Goal: Task Accomplishment & Management: Manage account settings

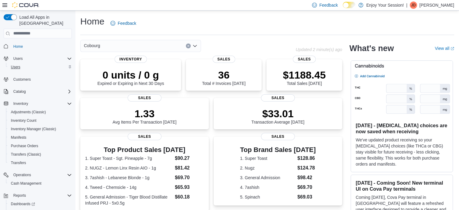
scroll to position [135, 0]
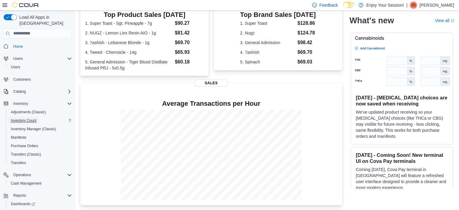
click at [30, 118] on span "Inventory Count" at bounding box center [24, 120] width 26 height 5
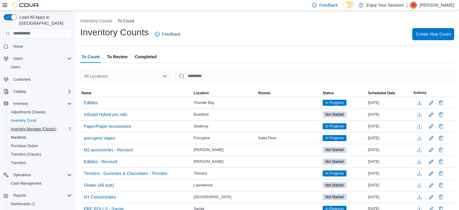
click at [25, 127] on span "Inventory Manager (Classic)" at bounding box center [33, 129] width 45 height 5
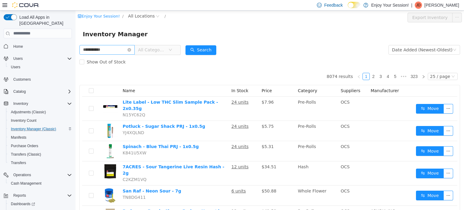
type input "**********"
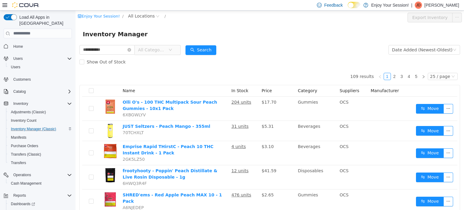
click at [159, 51] on span "All Categories" at bounding box center [151, 50] width 27 height 6
click at [133, 12] on span "All Locations" at bounding box center [141, 15] width 27 height 7
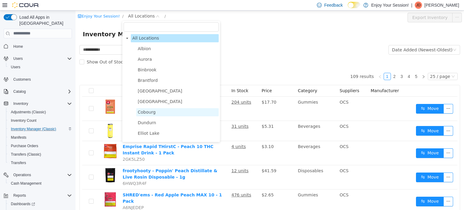
click at [151, 113] on span "Cobourg" at bounding box center [147, 111] width 18 height 5
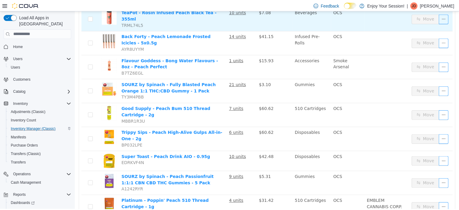
scroll to position [121, 0]
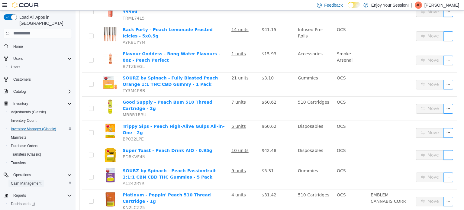
click at [39, 181] on span "Cash Management" at bounding box center [26, 183] width 31 height 5
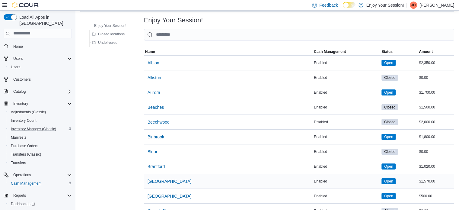
scroll to position [60, 0]
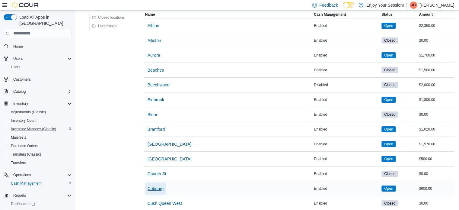
click at [158, 187] on span "Cobourg" at bounding box center [156, 188] width 16 height 6
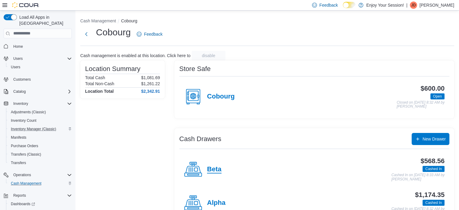
click at [221, 172] on h4 "Beta" at bounding box center [214, 170] width 14 height 8
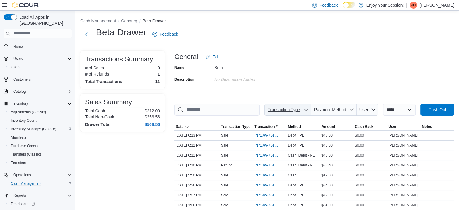
click at [298, 106] on span "Transaction Type" at bounding box center [288, 110] width 42 height 12
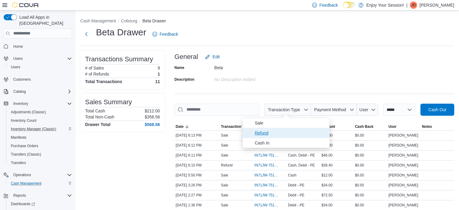
click at [279, 131] on span "Refund" at bounding box center [290, 132] width 71 height 7
type input "**********"
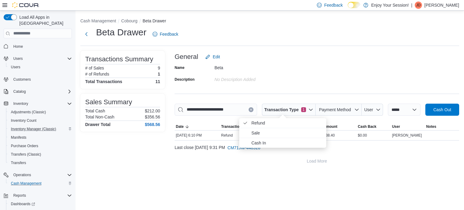
click at [190, 168] on div "**********" at bounding box center [270, 91] width 388 height 161
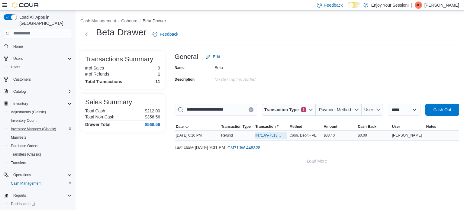
click at [263, 136] on span "IN71JW-7513404" at bounding box center [268, 135] width 26 height 5
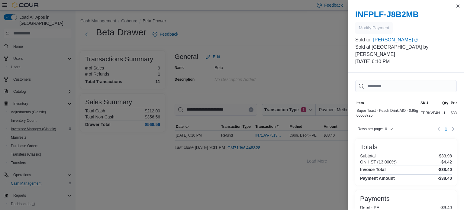
drag, startPoint x: 379, startPoint y: 105, endPoint x: 354, endPoint y: 108, distance: 25.6
click at [354, 108] on div "Sorting MemoryTable from EuiInMemoryTable; Page 1 of 1. Item SKU Qty Price Tota…" at bounding box center [406, 161] width 116 height 176
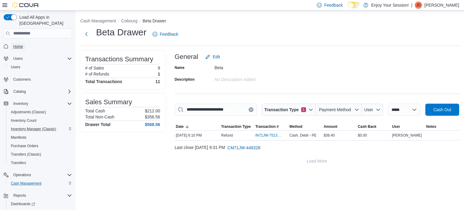
click at [23, 43] on link "Home" at bounding box center [18, 46] width 14 height 7
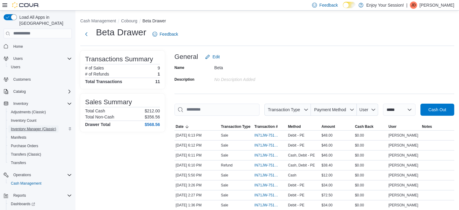
click at [31, 127] on span "Inventory Manager (Classic)" at bounding box center [33, 129] width 45 height 5
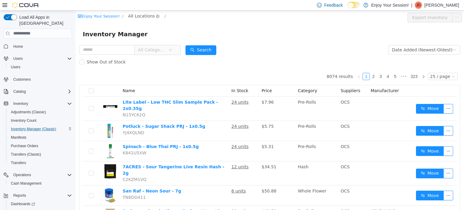
click at [138, 18] on span "All Locations" at bounding box center [141, 15] width 27 height 7
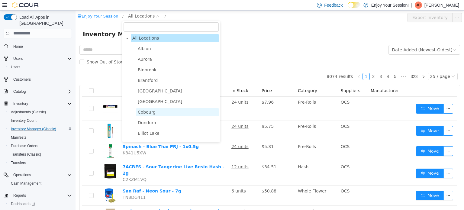
click at [140, 112] on span "Cobourg" at bounding box center [147, 111] width 18 height 5
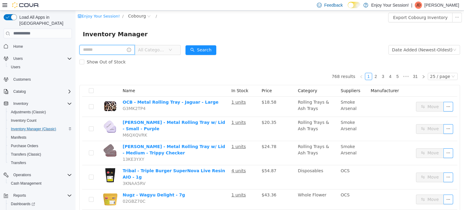
click at [105, 49] on input "text" at bounding box center [106, 50] width 55 height 10
type input "**********"
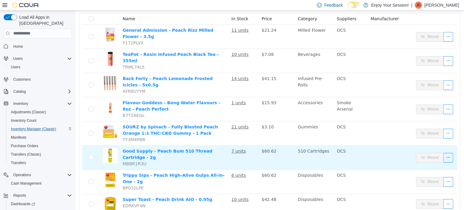
scroll to position [121, 0]
